Goal: Transaction & Acquisition: Subscribe to service/newsletter

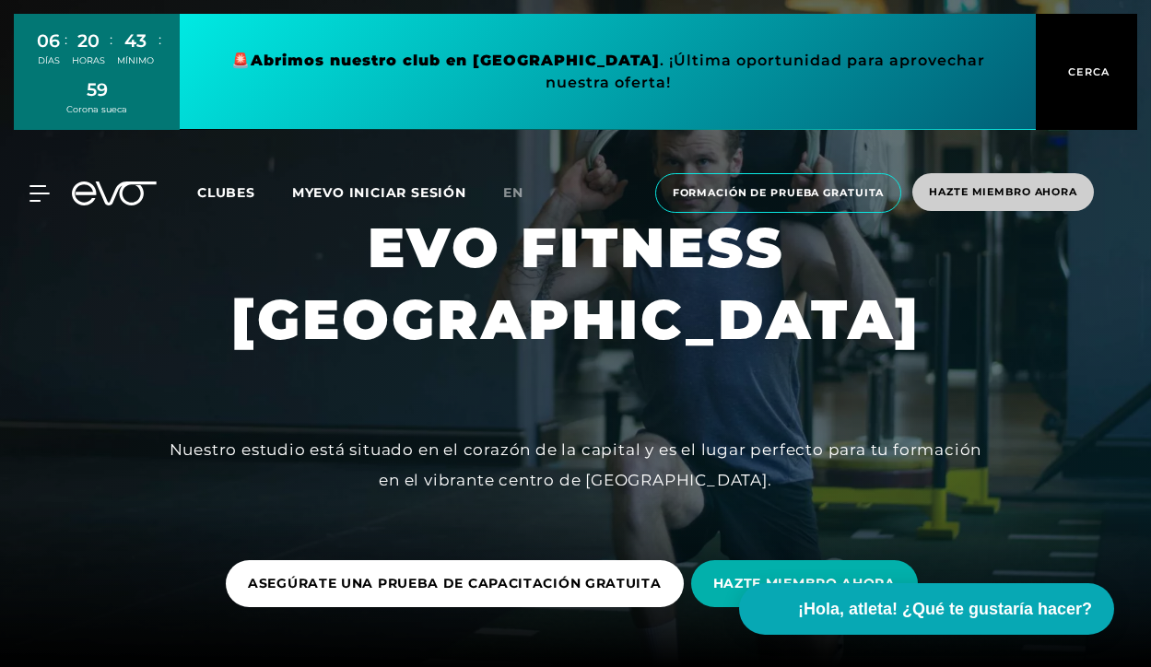
click at [1056, 190] on font "Hazte miembro ahora" at bounding box center [1003, 191] width 148 height 13
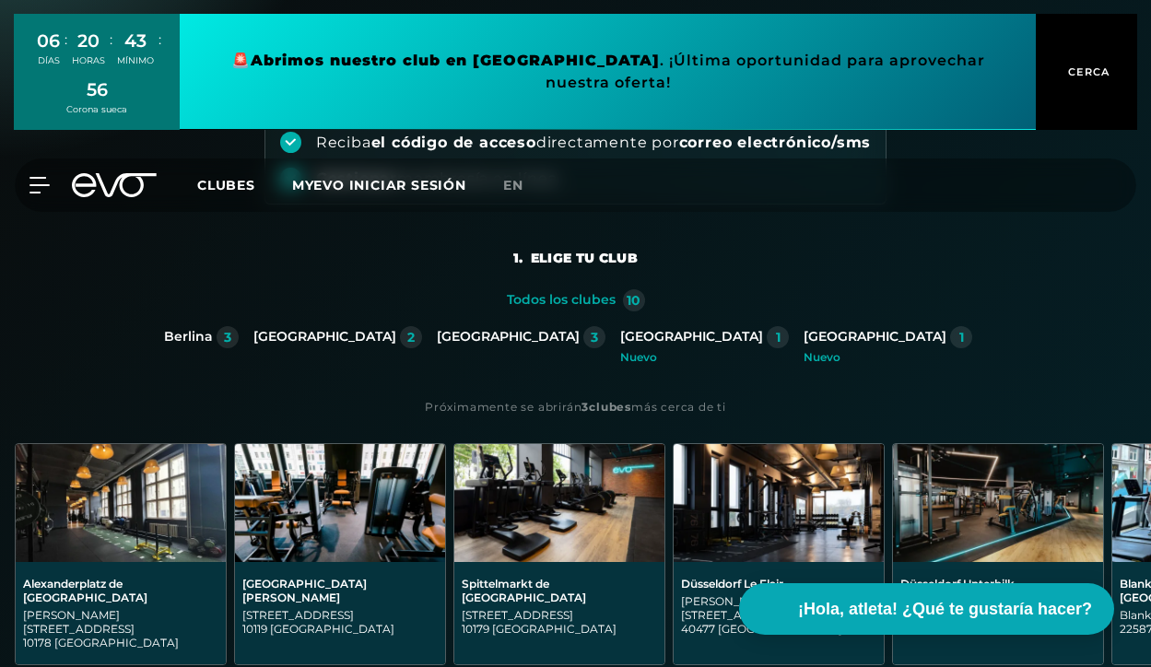
scroll to position [189, 0]
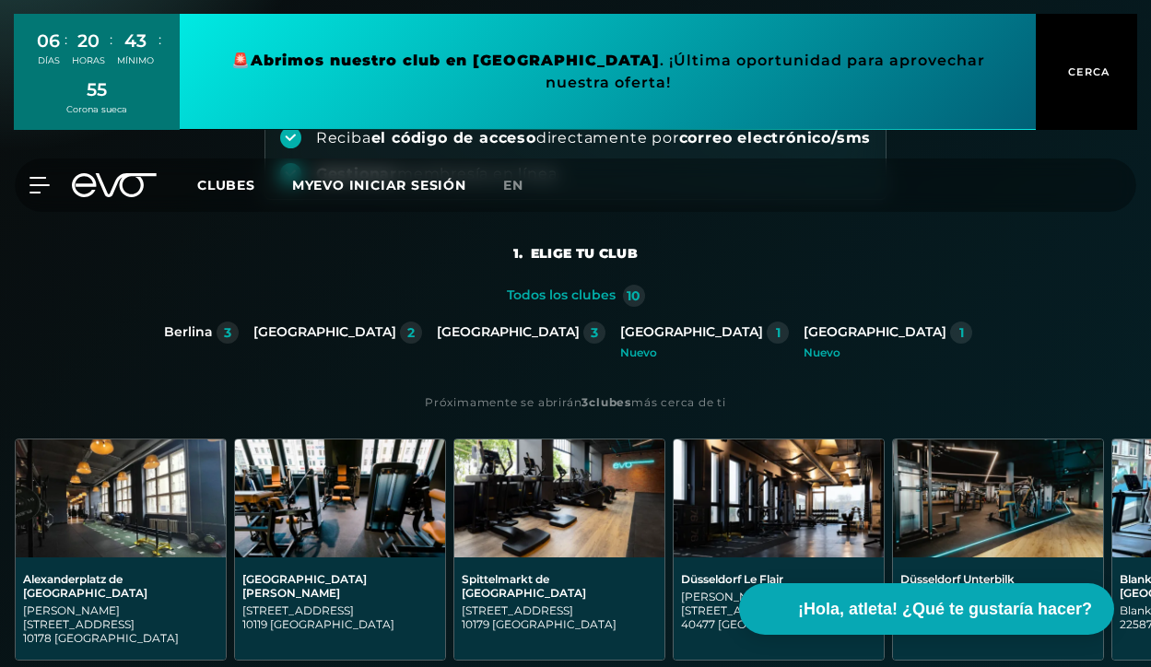
click at [213, 335] on font "Berlina" at bounding box center [188, 332] width 49 height 17
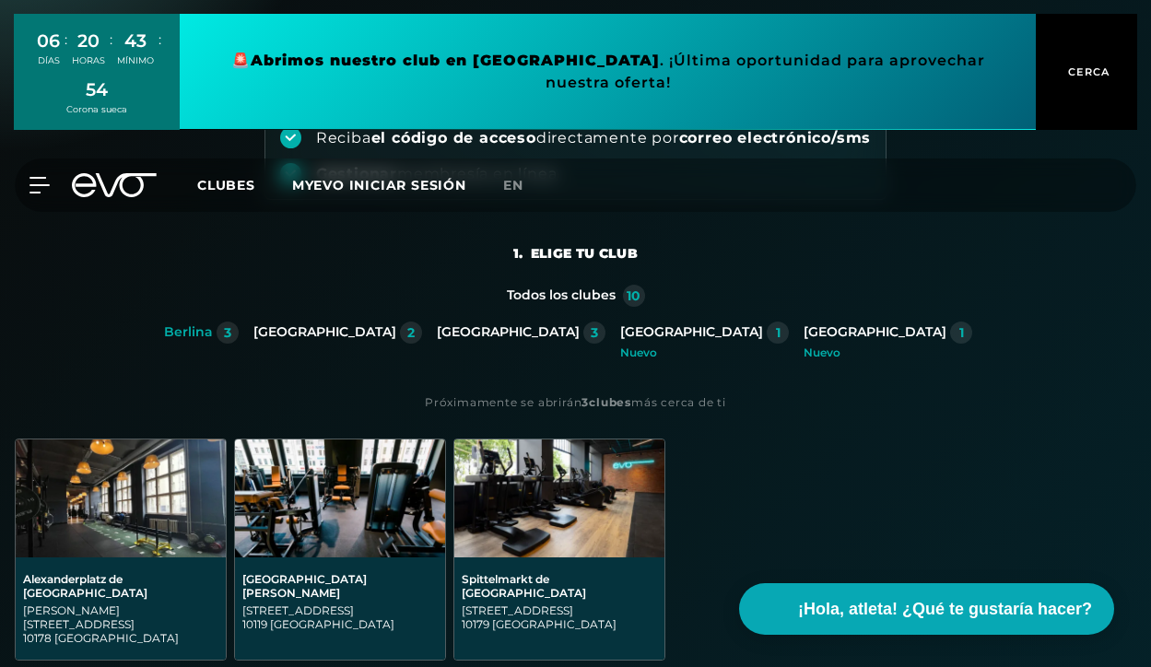
click at [231, 334] on font "3" at bounding box center [227, 332] width 7 height 17
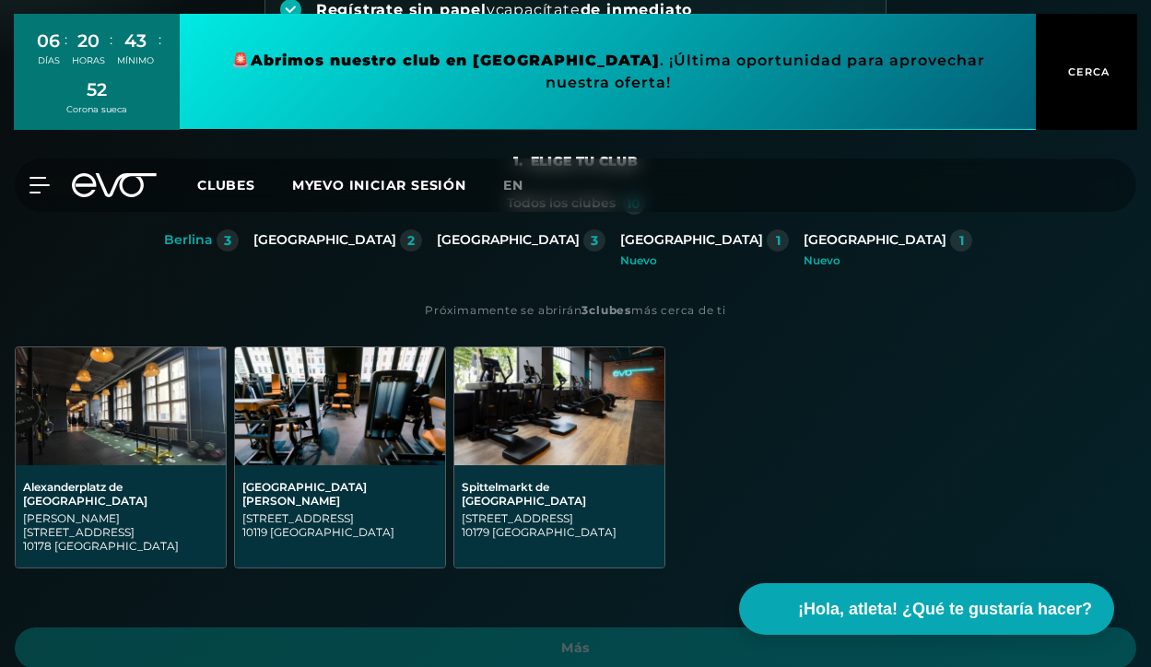
scroll to position [280, 0]
click at [318, 483] on font "[GEOGRAPHIC_DATA][PERSON_NAME]" at bounding box center [304, 495] width 124 height 28
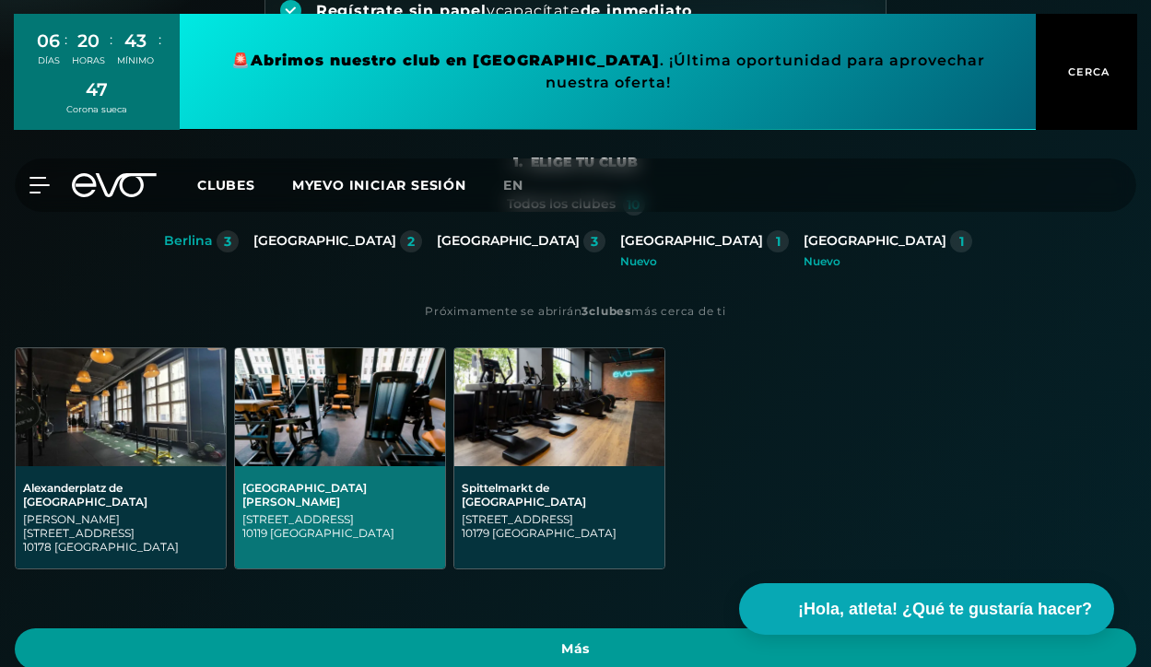
click at [538, 629] on span "Más" at bounding box center [576, 649] width 1122 height 41
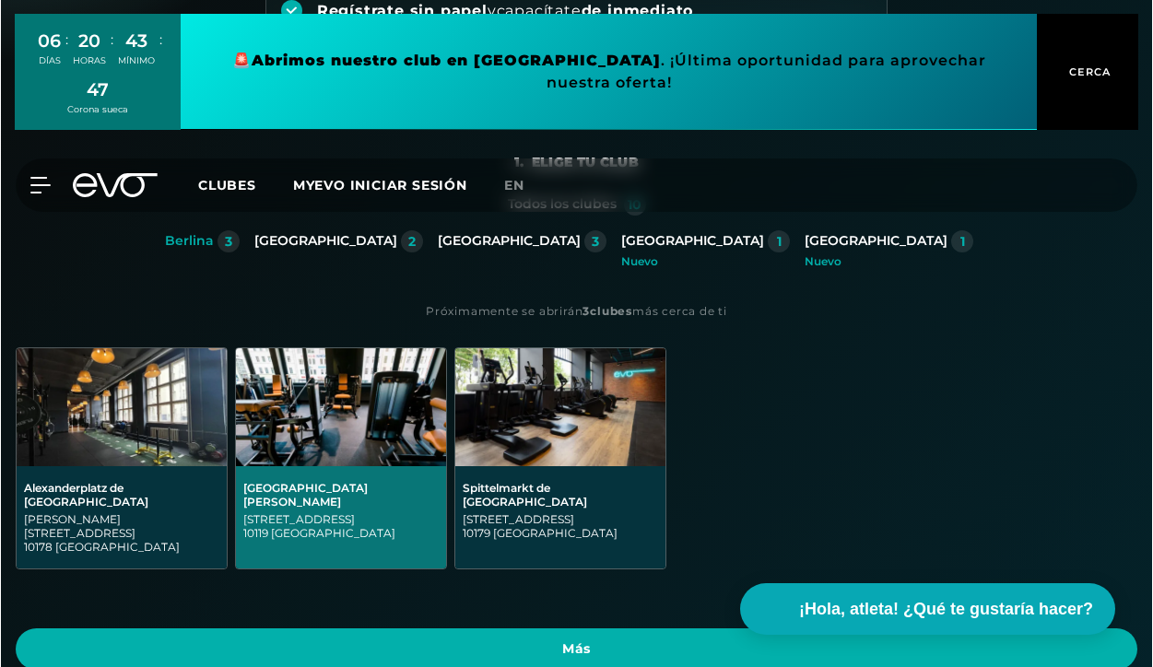
scroll to position [0, 0]
